Goal: Information Seeking & Learning: Learn about a topic

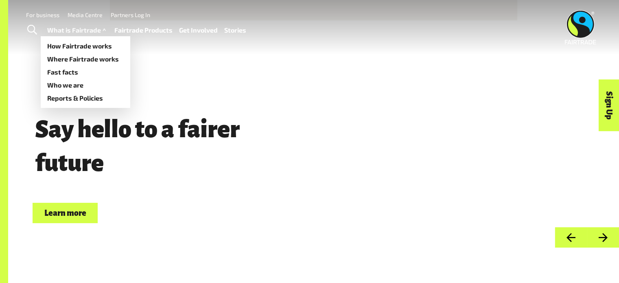
click at [73, 31] on link "What is Fairtrade" at bounding box center [77, 30] width 61 height 12
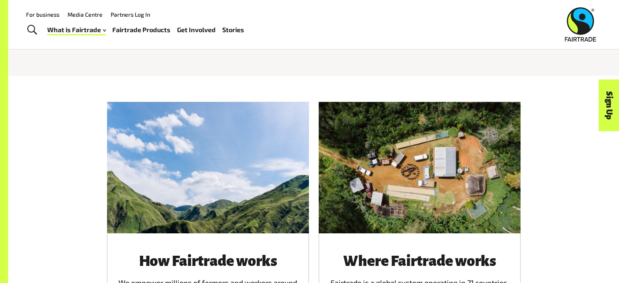
scroll to position [211, 0]
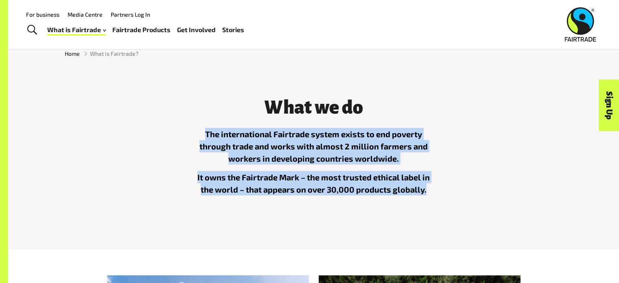
drag, startPoint x: 206, startPoint y: 134, endPoint x: 434, endPoint y: 193, distance: 235.3
click at [434, 193] on div "The international Fairtrade system exists to end poverty through trade and work…" at bounding box center [314, 171] width 244 height 86
copy div "The international Fairtrade system exists to end poverty through trade and work…"
